Goal: Navigation & Orientation: Find specific page/section

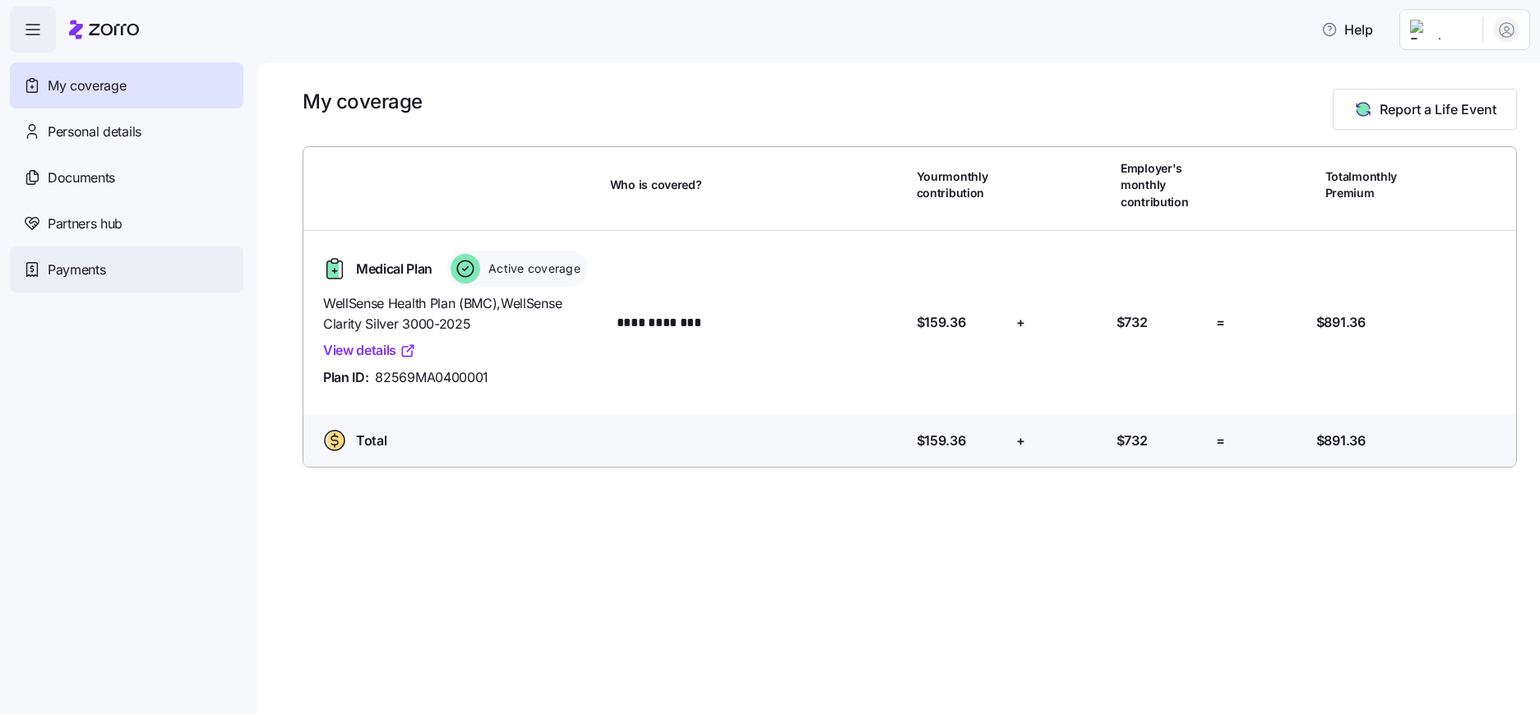
click at [73, 277] on span "Payments" at bounding box center [77, 270] width 58 height 21
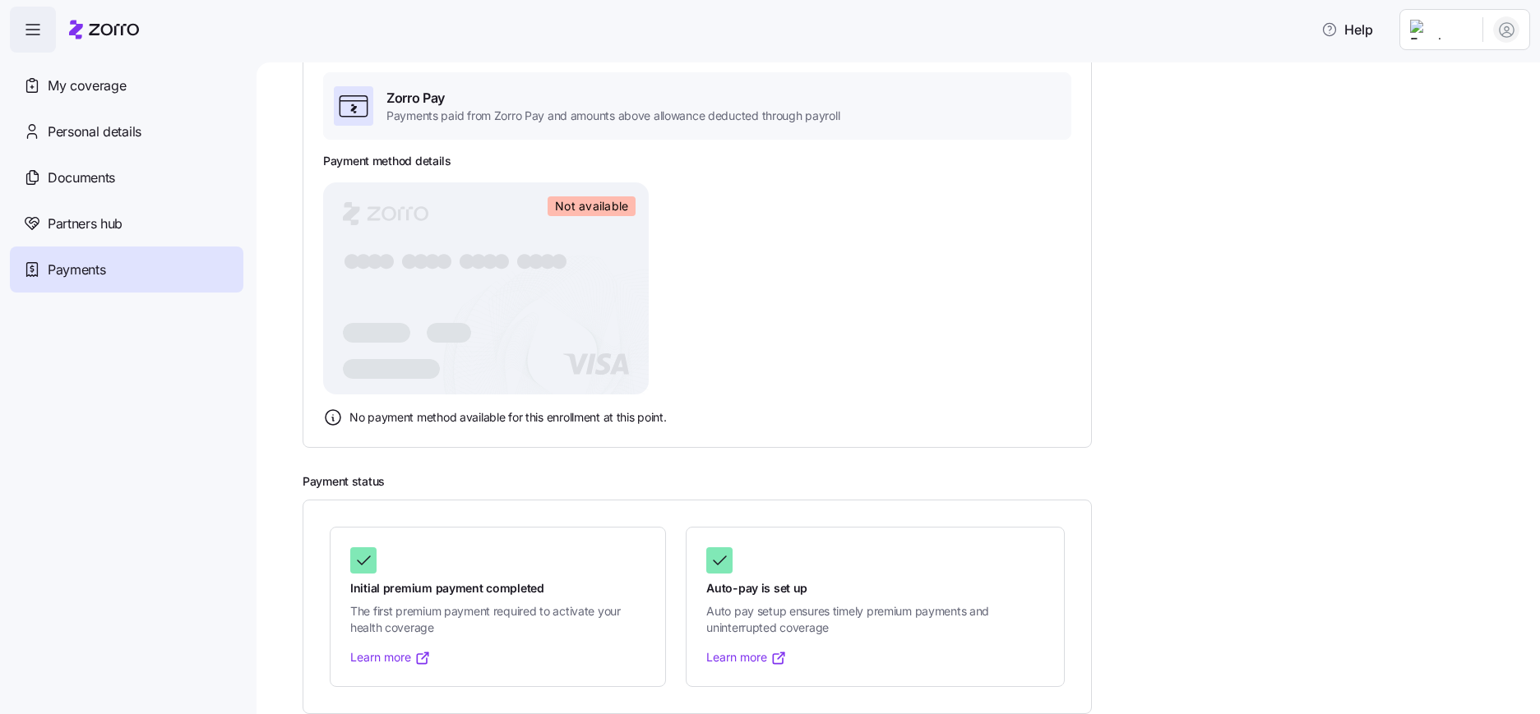
scroll to position [137, 0]
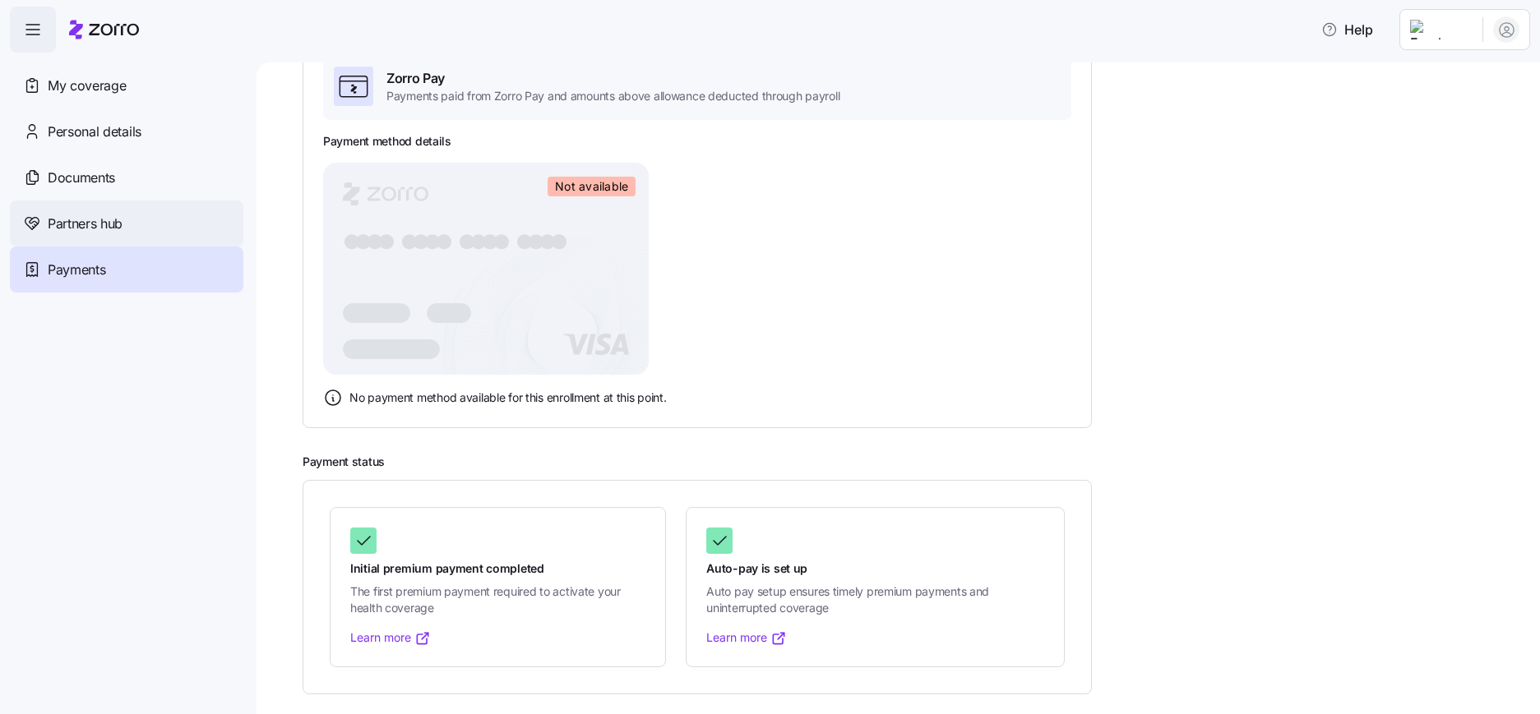
click at [95, 224] on span "Partners hub" at bounding box center [85, 224] width 75 height 21
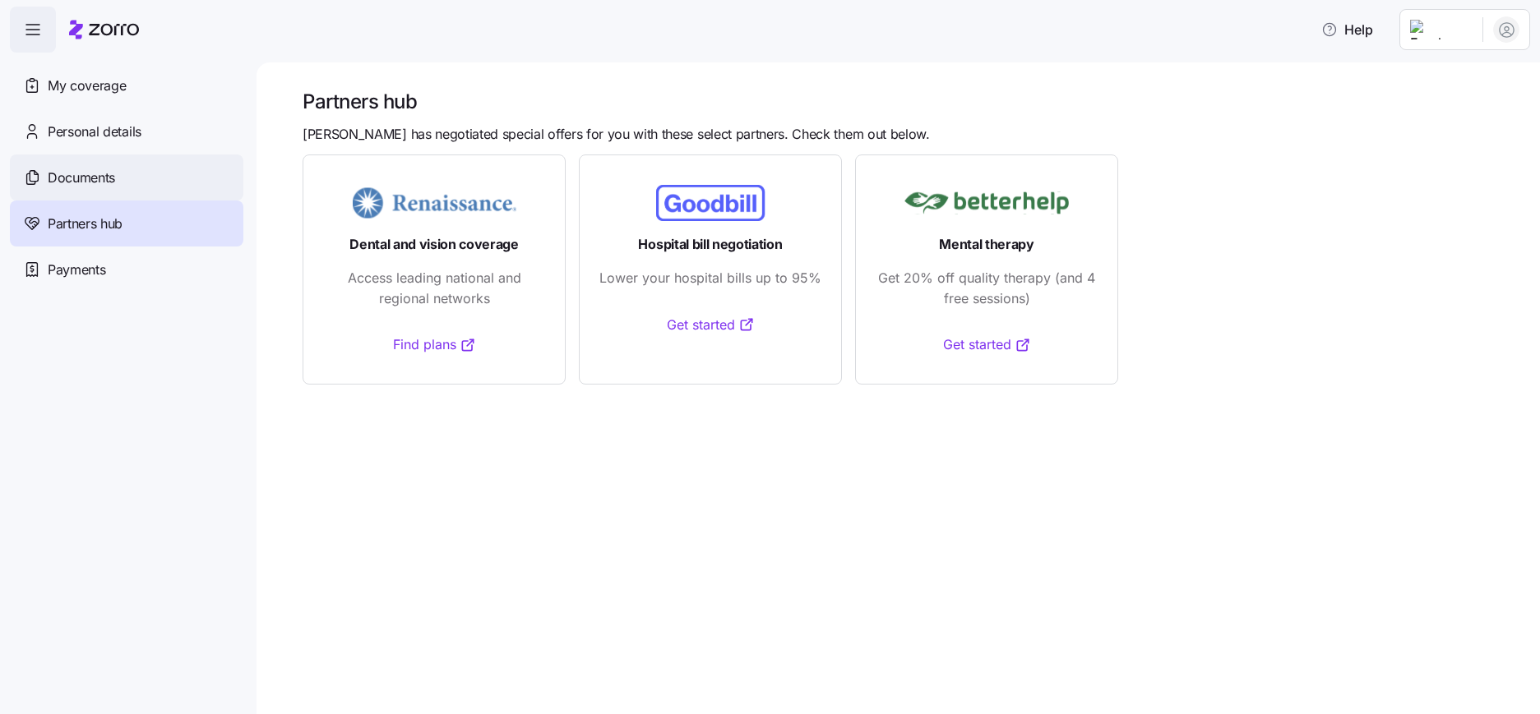
click at [83, 181] on span "Documents" at bounding box center [81, 178] width 67 height 21
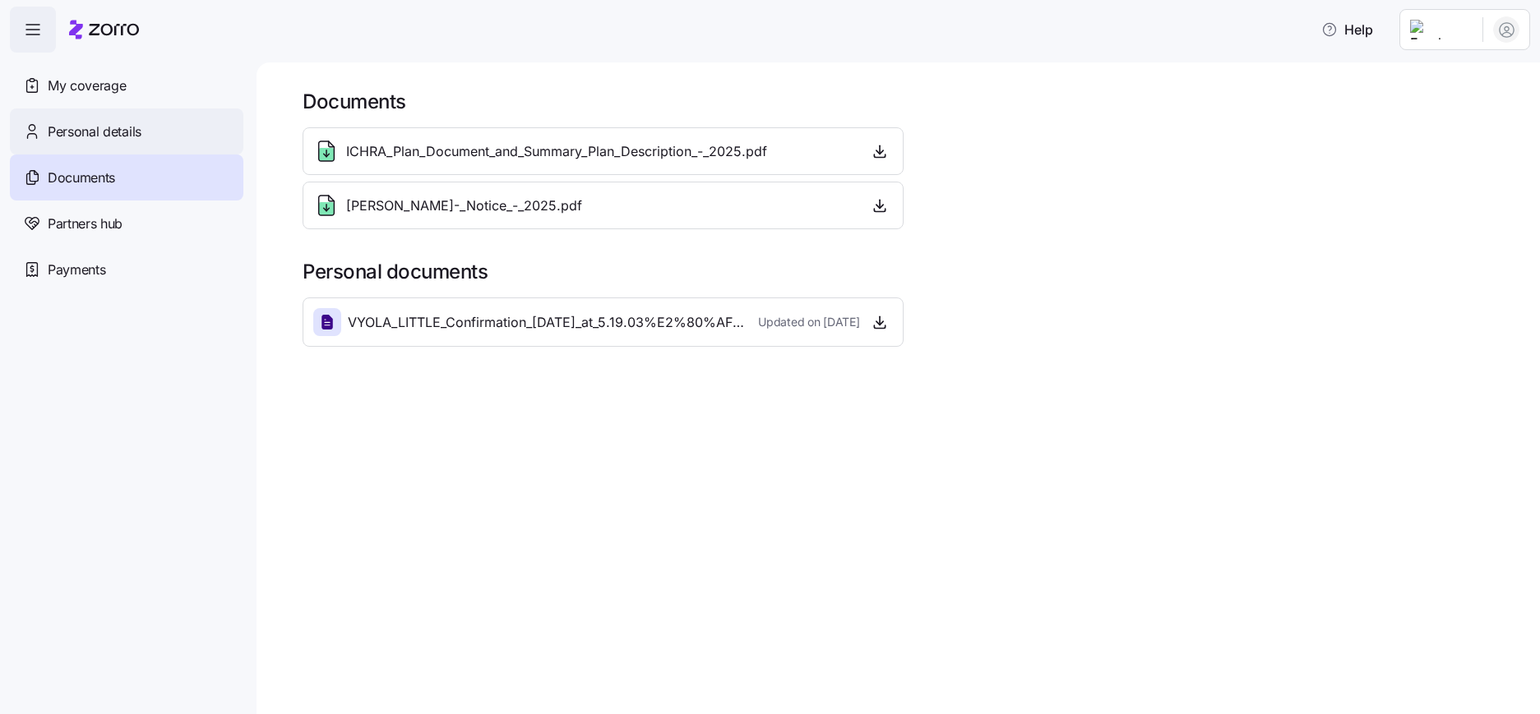
click at [73, 133] on span "Personal details" at bounding box center [95, 132] width 94 height 21
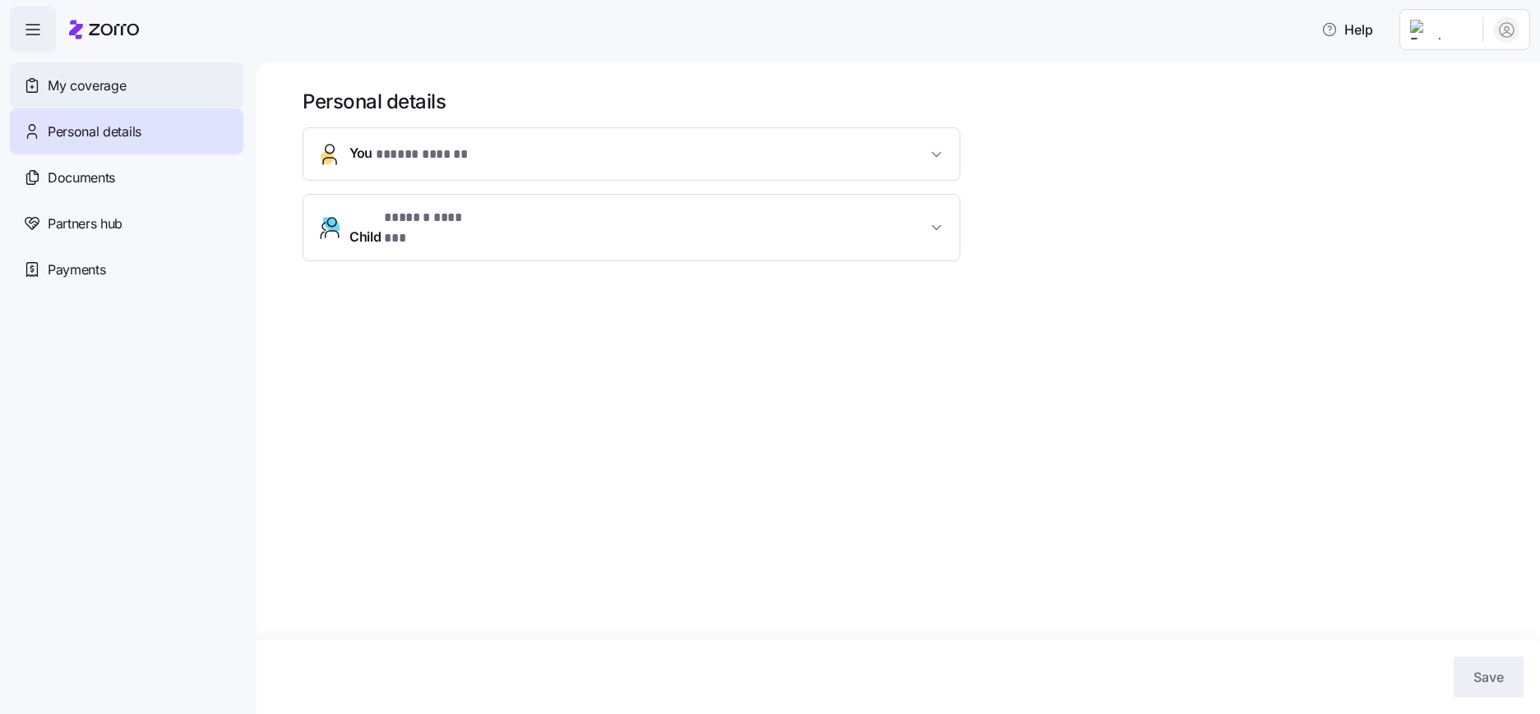
click at [80, 90] on span "My coverage" at bounding box center [87, 86] width 78 height 21
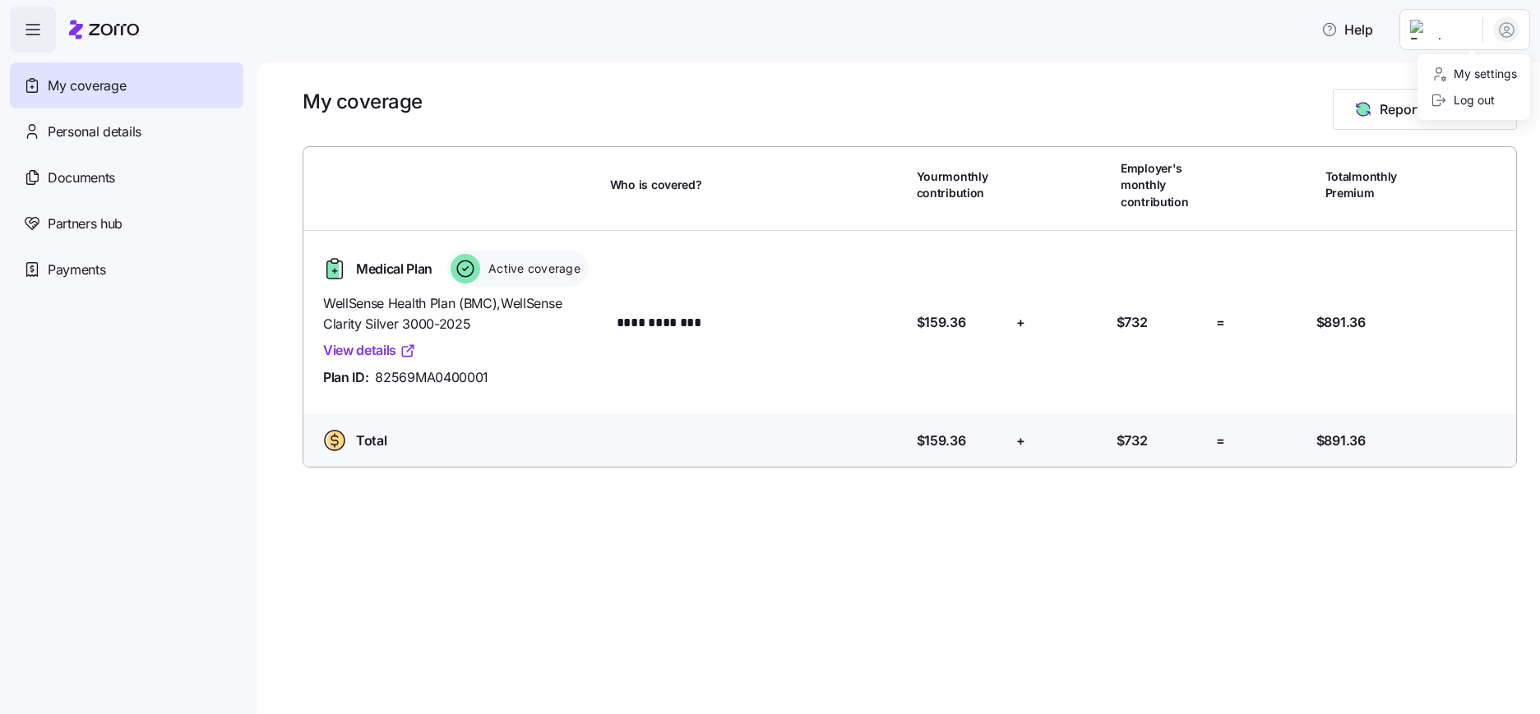
click at [1505, 33] on html "**********" at bounding box center [770, 352] width 1540 height 704
click at [1470, 103] on div "Log out" at bounding box center [1462, 100] width 64 height 18
